Goal: Task Accomplishment & Management: Use online tool/utility

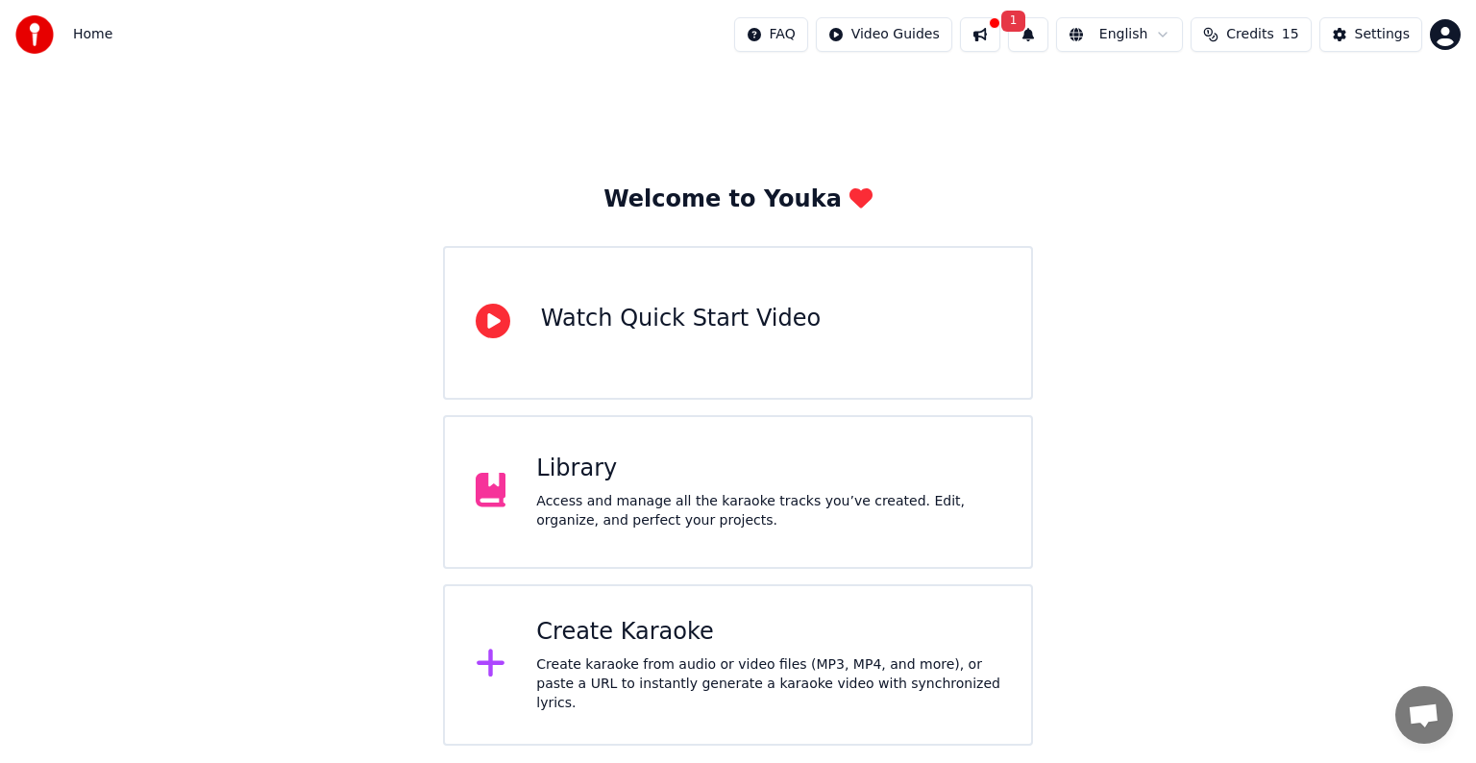
click at [1001, 29] on button at bounding box center [980, 34] width 40 height 35
click at [1354, 199] on div "Welcome to Youka Watch Quick Start Video Library Access and manage all the kara…" at bounding box center [738, 407] width 1476 height 677
click at [1026, 20] on span "1" at bounding box center [1013, 21] width 25 height 21
click at [1171, 90] on button "Update" at bounding box center [1183, 95] width 82 height 35
